Goal: Find specific page/section: Find specific page/section

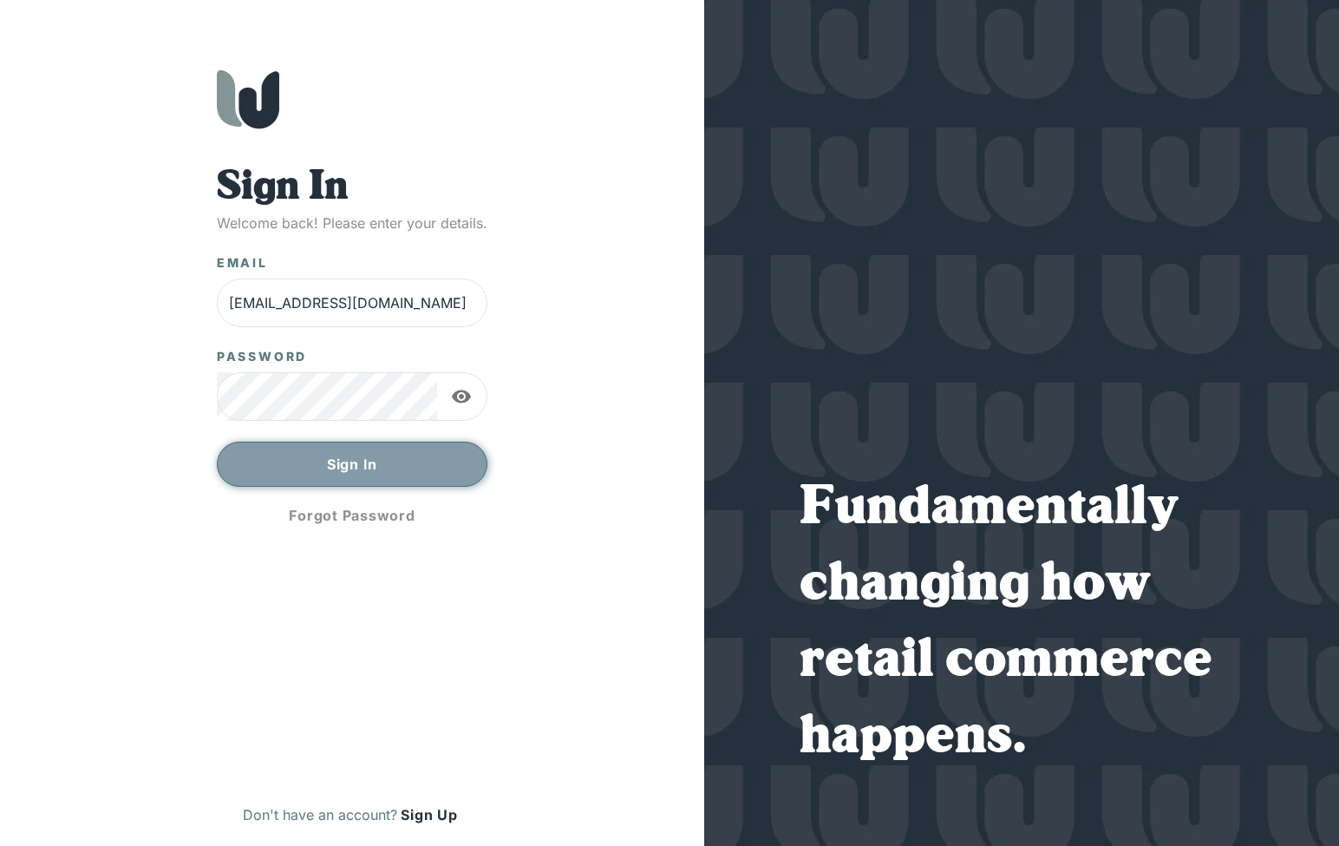
click at [338, 474] on button "Sign In" at bounding box center [352, 463] width 271 height 45
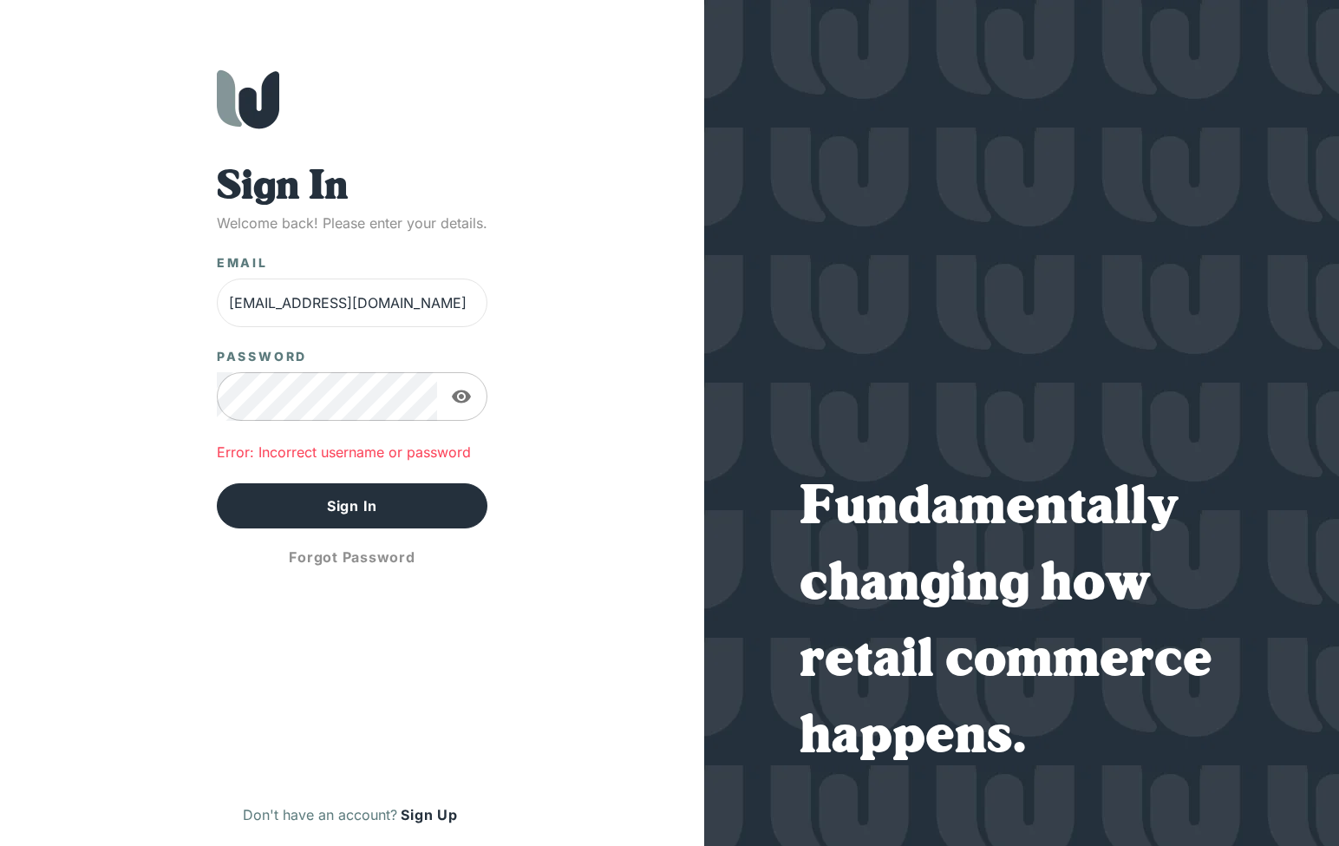
click at [466, 402] on icon "button" at bounding box center [461, 396] width 19 height 13
click at [354, 520] on button "Sign In" at bounding box center [352, 505] width 271 height 45
drag, startPoint x: 428, startPoint y: 304, endPoint x: 158, endPoint y: 306, distance: 270.6
click at [158, 306] on div "Sign In Welcome back! Please enter your details. Email [EMAIL_ADDRESS][DOMAIN_N…" at bounding box center [352, 457] width 635 height 776
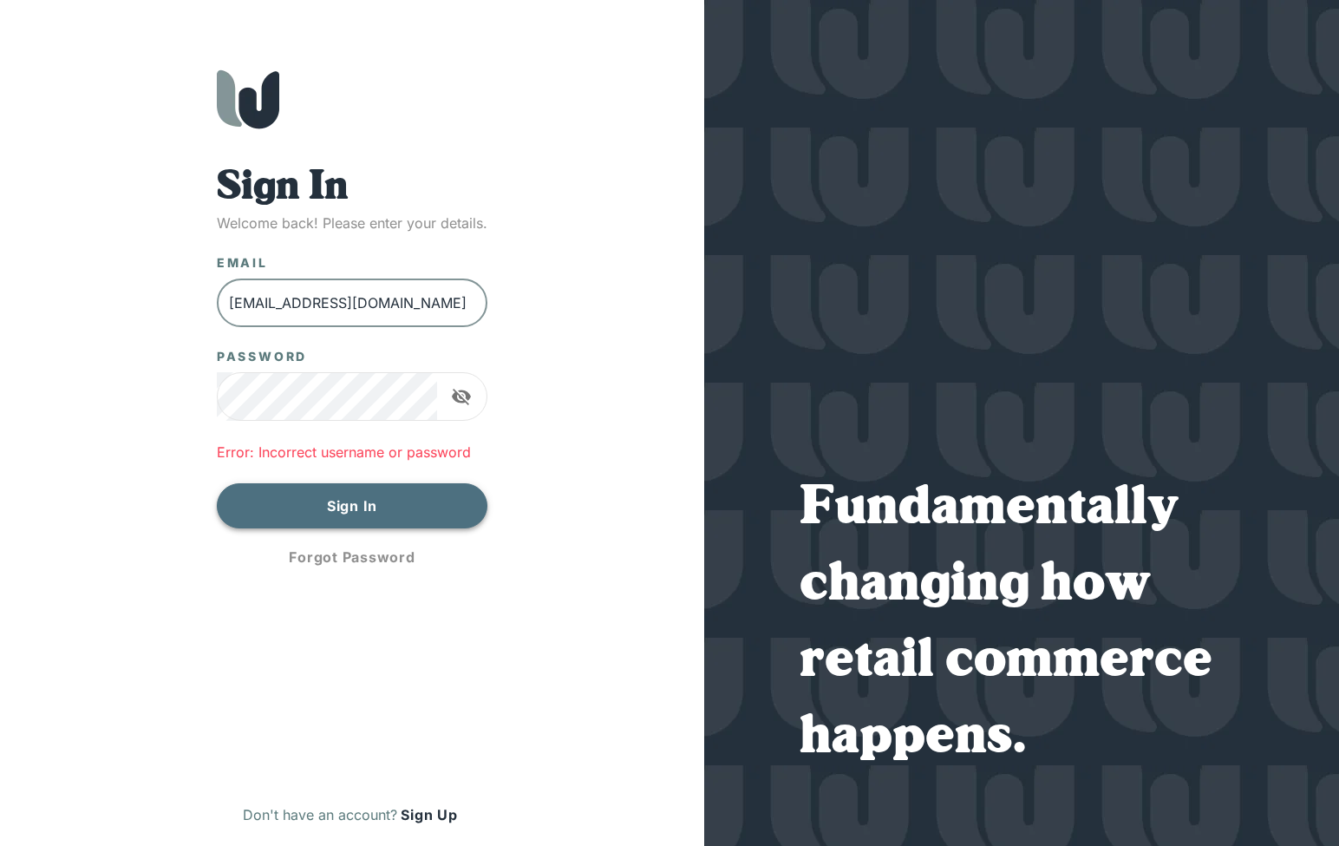
type input "[EMAIL_ADDRESS][DOMAIN_NAME]"
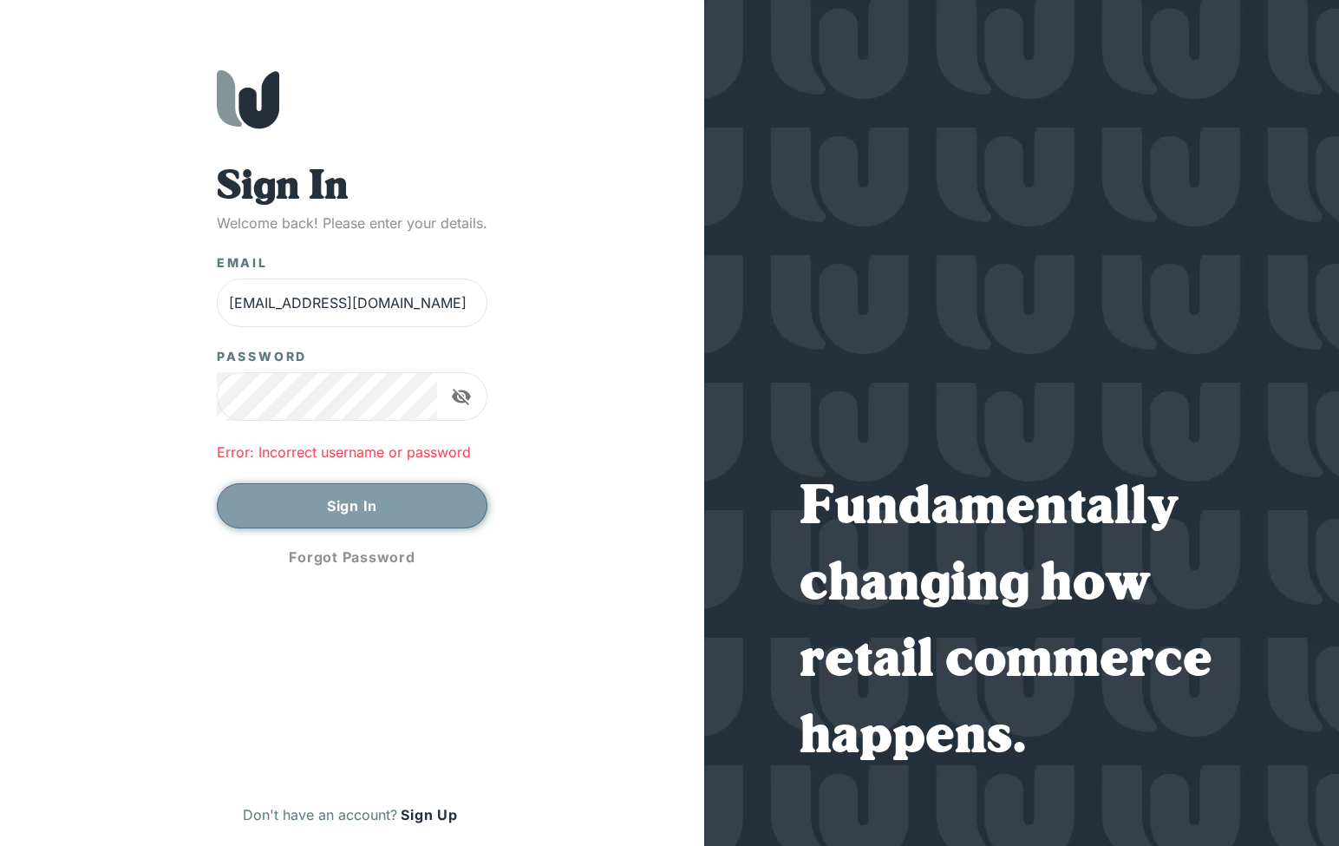
click at [346, 507] on button "Sign In" at bounding box center [352, 505] width 271 height 45
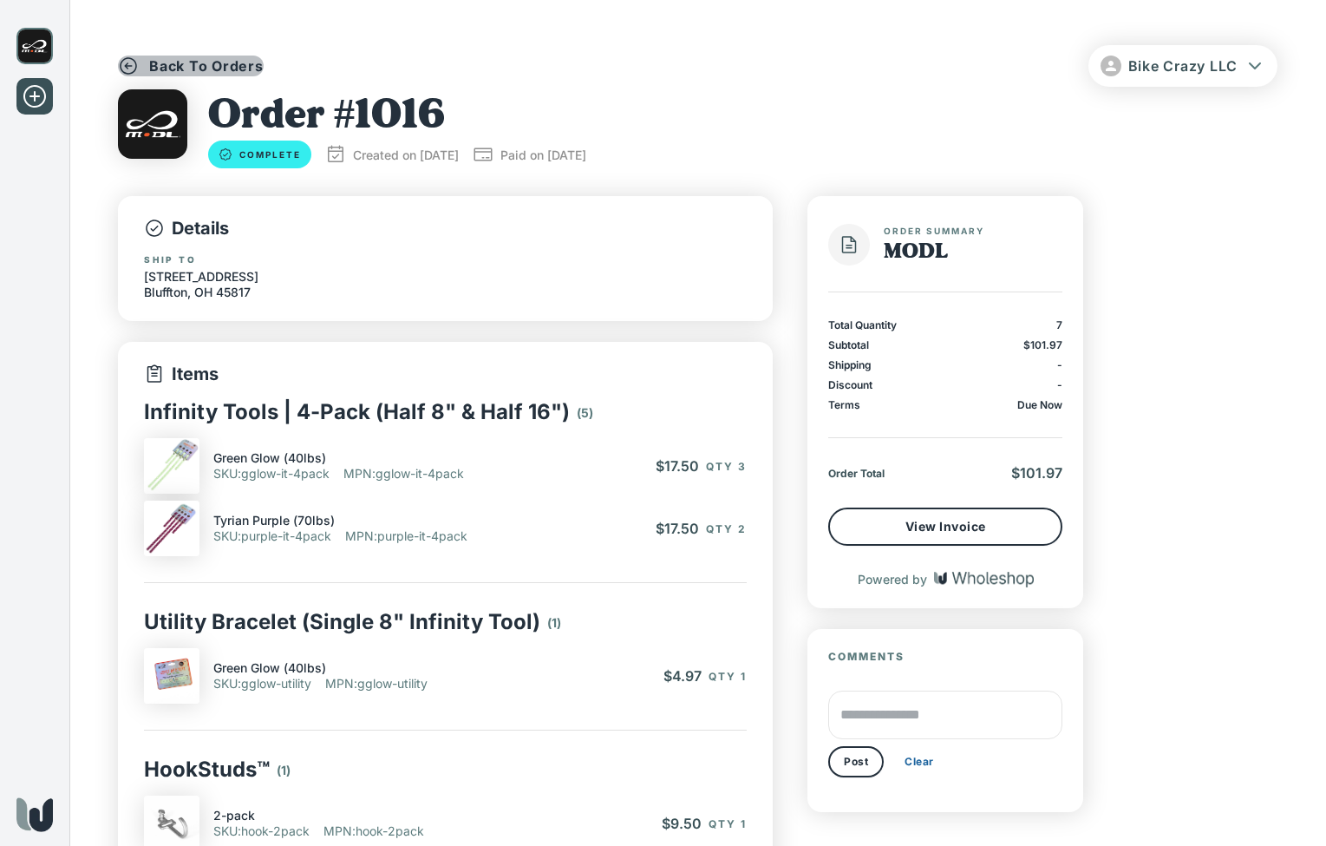
click at [193, 69] on p "Back To Orders" at bounding box center [206, 65] width 114 height 19
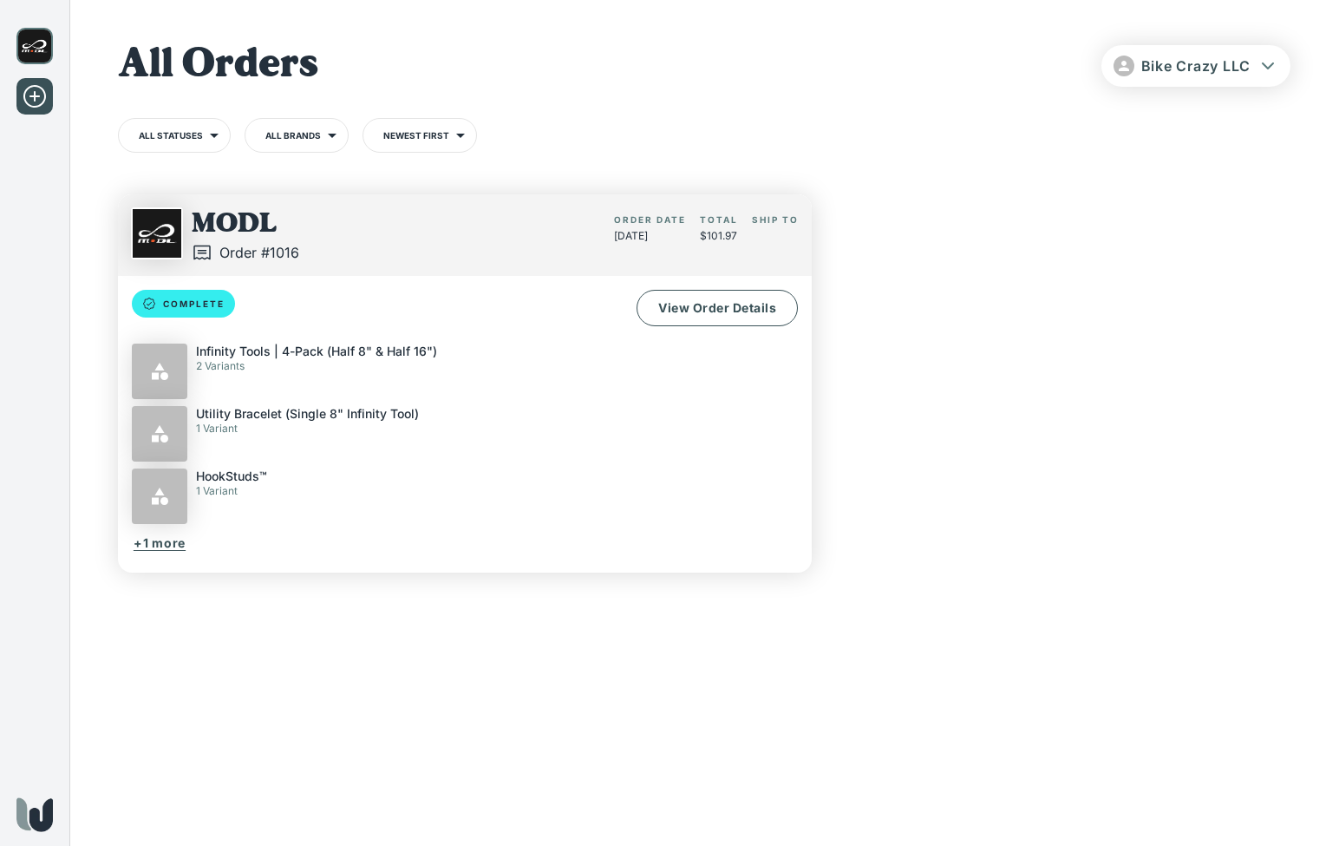
click at [34, 102] on icon at bounding box center [35, 96] width 28 height 28
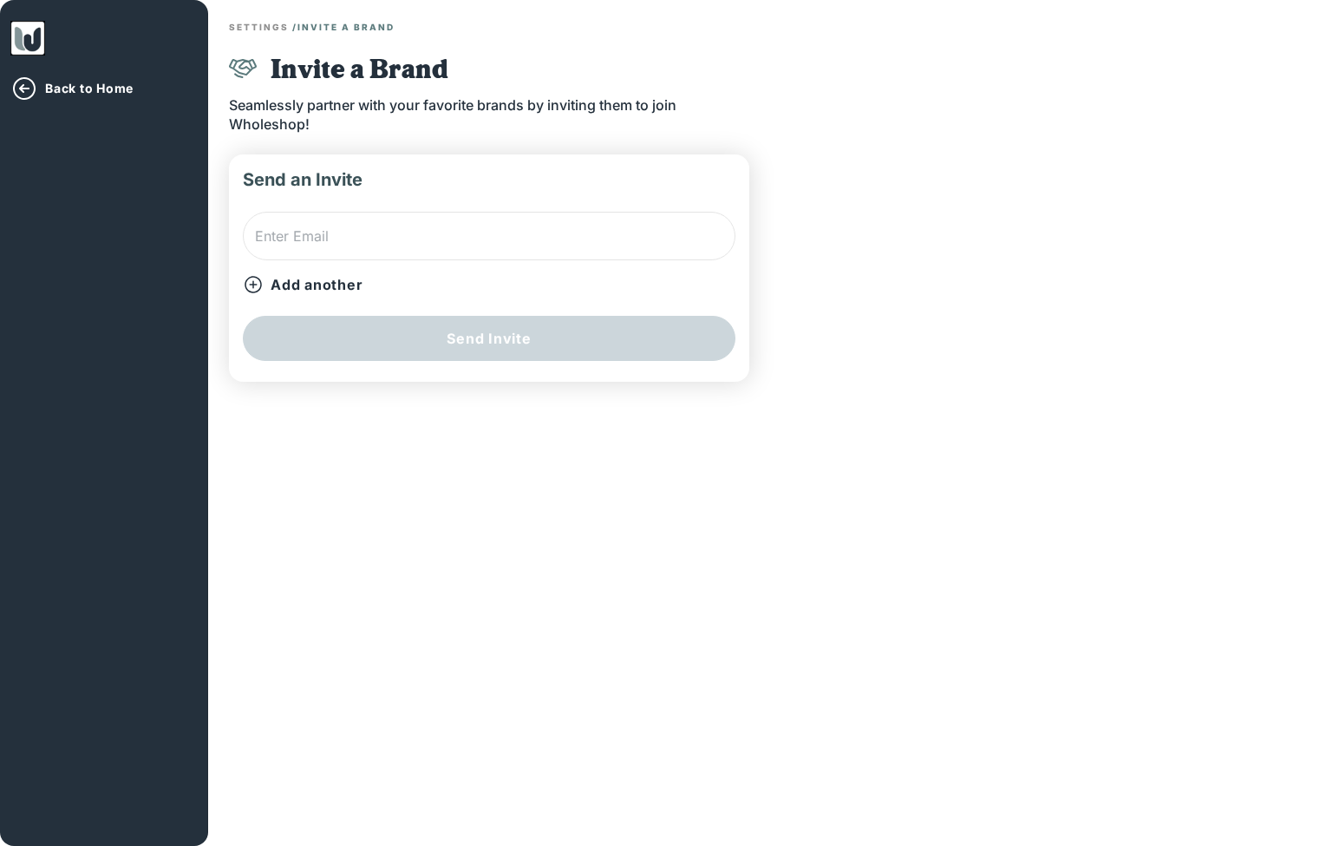
click at [93, 93] on p "Back to Home" at bounding box center [89, 89] width 88 height 16
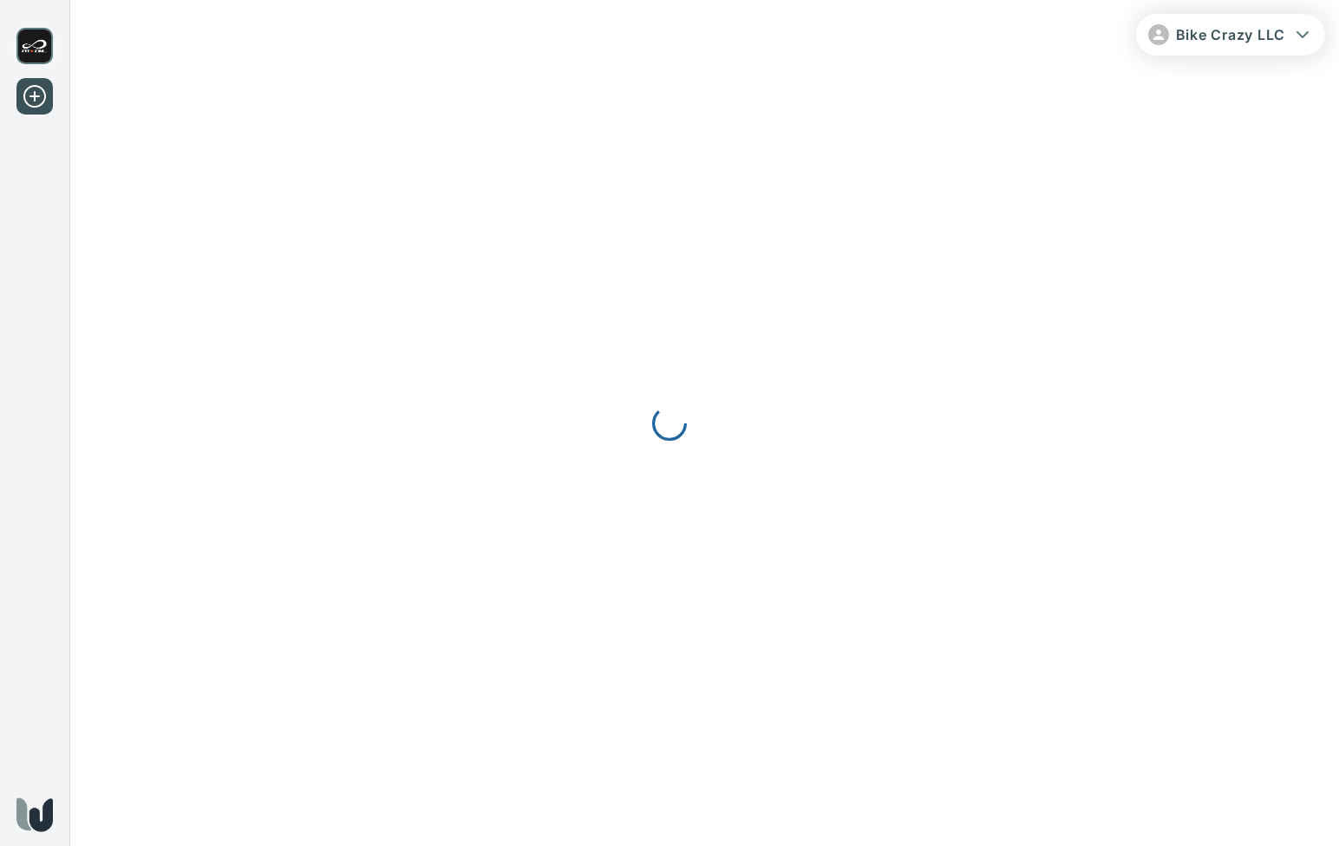
click at [29, 344] on div at bounding box center [669, 423] width 1339 height 846
click at [40, 41] on div at bounding box center [669, 423] width 1339 height 846
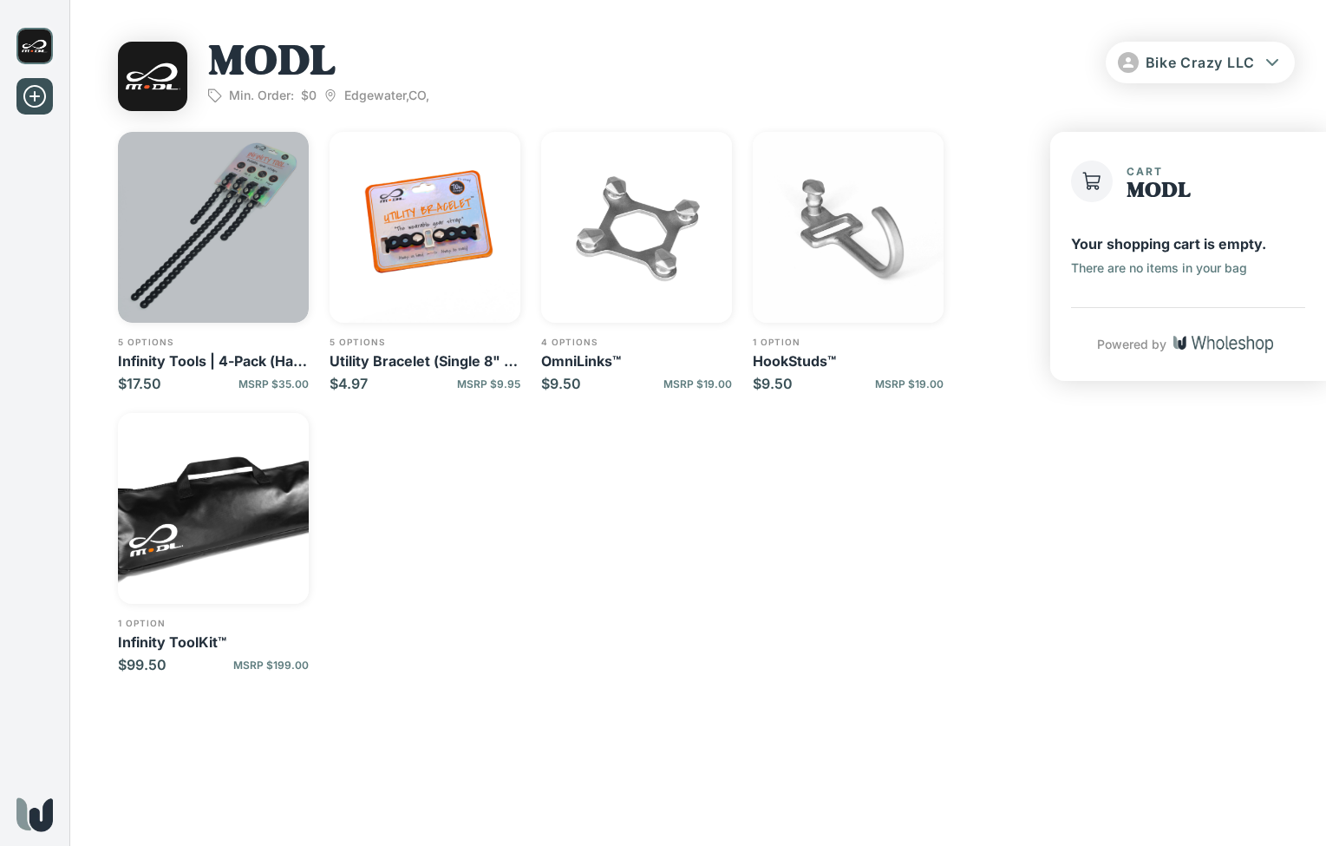
click at [219, 204] on img "button" at bounding box center [213, 227] width 191 height 191
